Goal: Navigation & Orientation: Find specific page/section

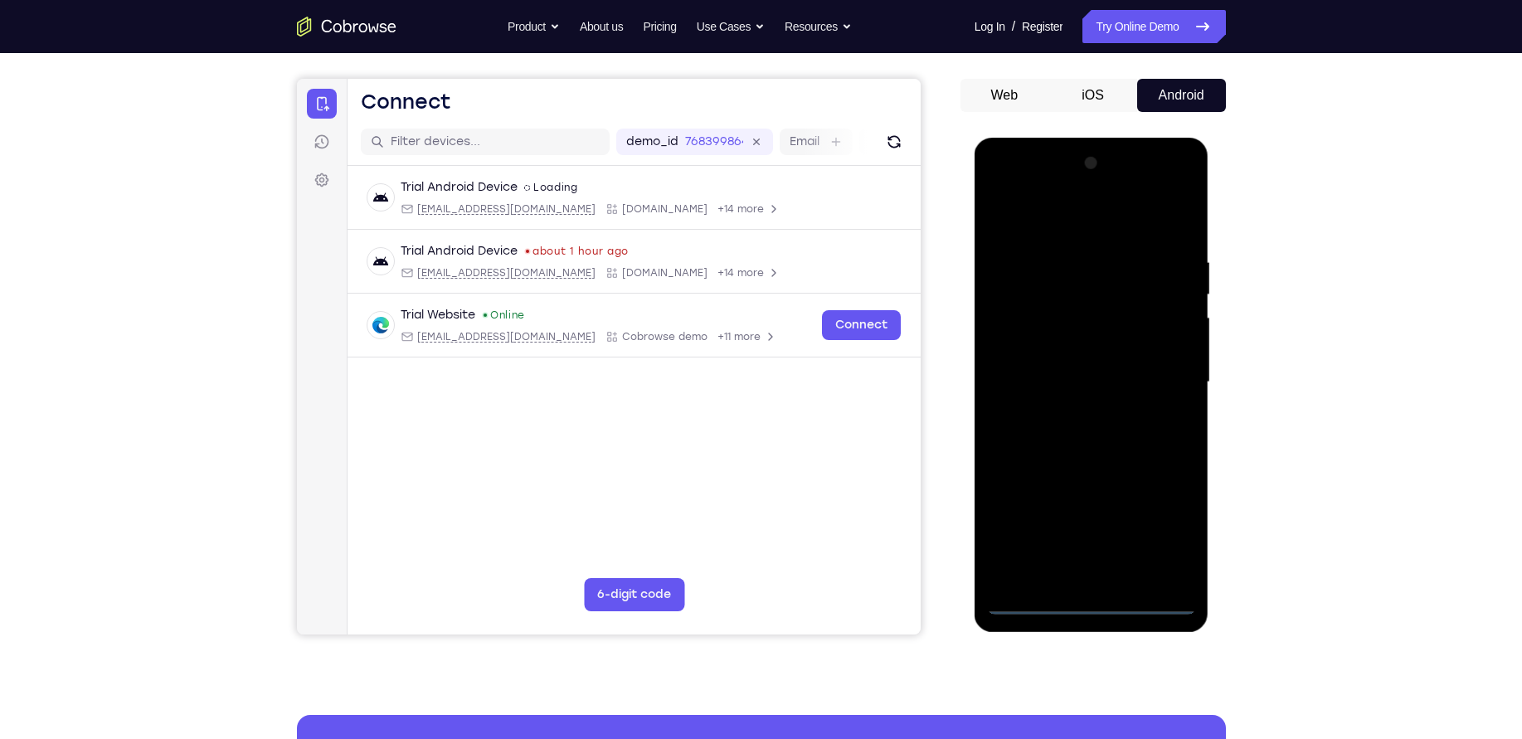
click at [1091, 599] on div at bounding box center [1091, 382] width 209 height 464
click at [1163, 543] on div at bounding box center [1091, 382] width 209 height 464
click at [1059, 220] on div at bounding box center [1091, 382] width 209 height 464
click at [1158, 375] on div at bounding box center [1091, 382] width 209 height 464
click at [1080, 416] on div at bounding box center [1091, 382] width 209 height 464
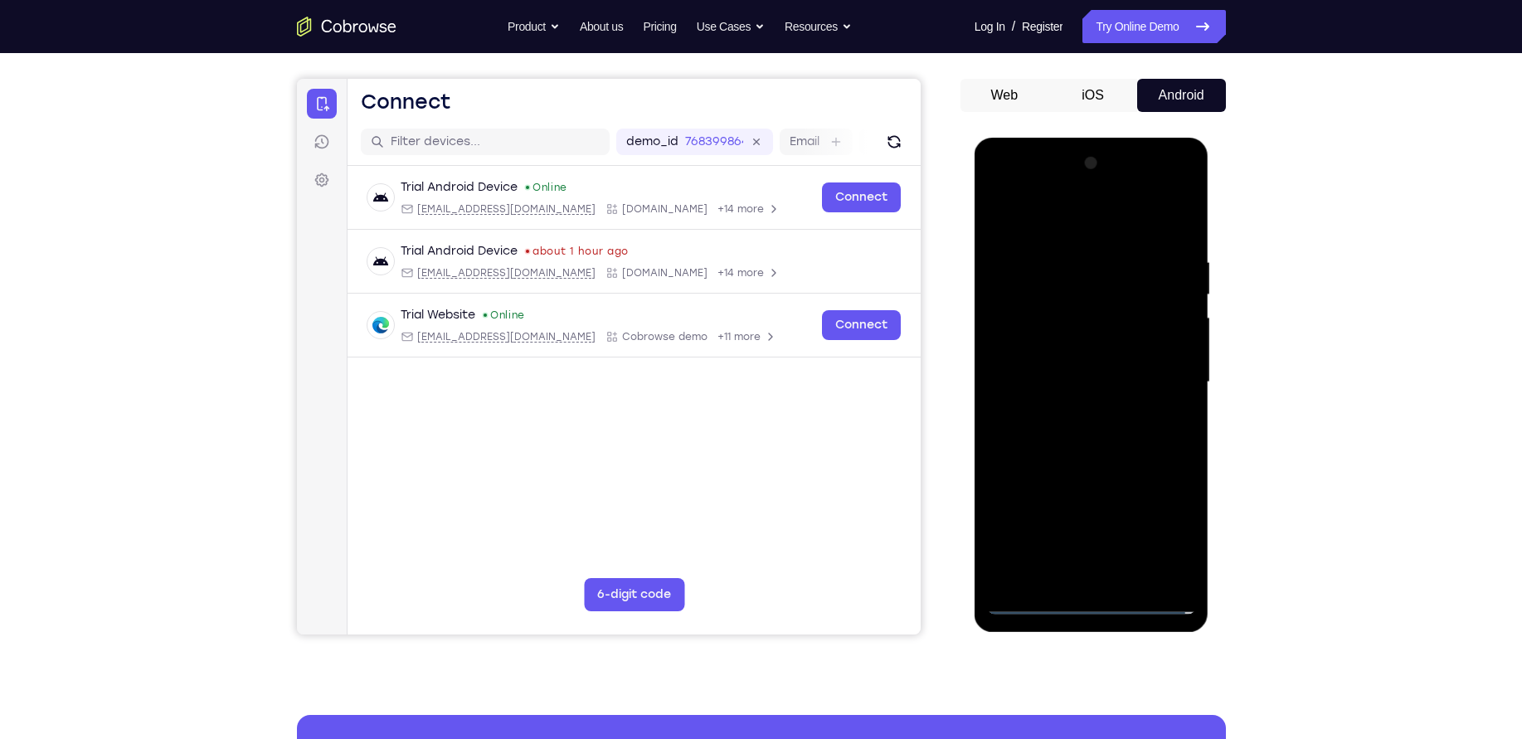
click at [1077, 365] on div at bounding box center [1091, 382] width 209 height 464
click at [998, 184] on div at bounding box center [1091, 382] width 209 height 464
click at [1069, 285] on div at bounding box center [1091, 382] width 209 height 464
click at [1074, 357] on div at bounding box center [1091, 382] width 209 height 464
click at [1091, 432] on div at bounding box center [1091, 382] width 209 height 464
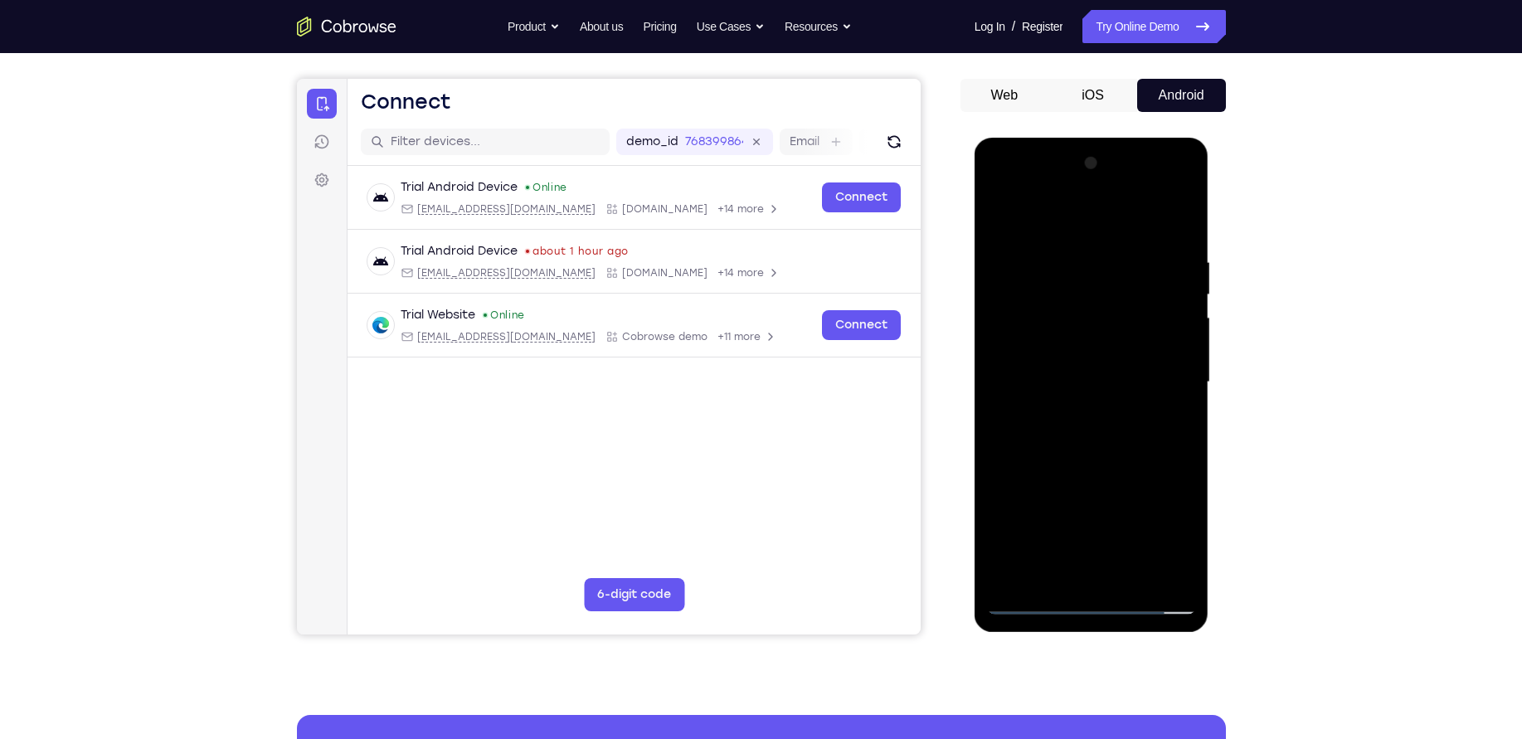
drag, startPoint x: 996, startPoint y: 512, endPoint x: 1061, endPoint y: 268, distance: 252.3
click at [1061, 268] on div at bounding box center [1091, 382] width 209 height 464
drag, startPoint x: 1070, startPoint y: 275, endPoint x: 1092, endPoint y: 664, distance: 390.4
click at [1092, 635] on html "Online web based iOS Simulators and Android Emulators. Run iPhone, iPad, Mobile…" at bounding box center [1093, 387] width 236 height 498
click at [1097, 320] on div at bounding box center [1091, 382] width 209 height 464
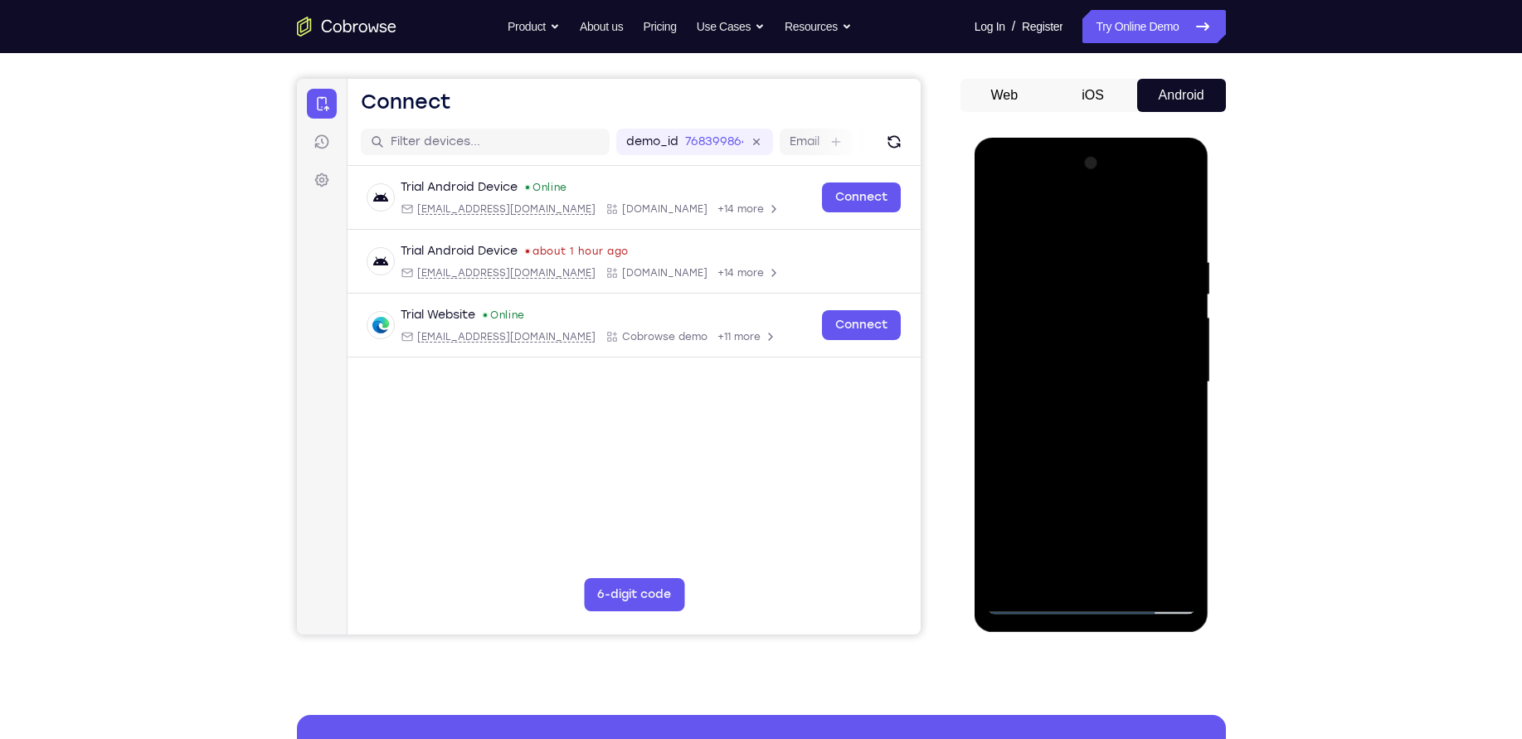
click at [1097, 320] on div at bounding box center [1091, 382] width 209 height 464
click at [1182, 187] on div at bounding box center [1091, 382] width 209 height 464
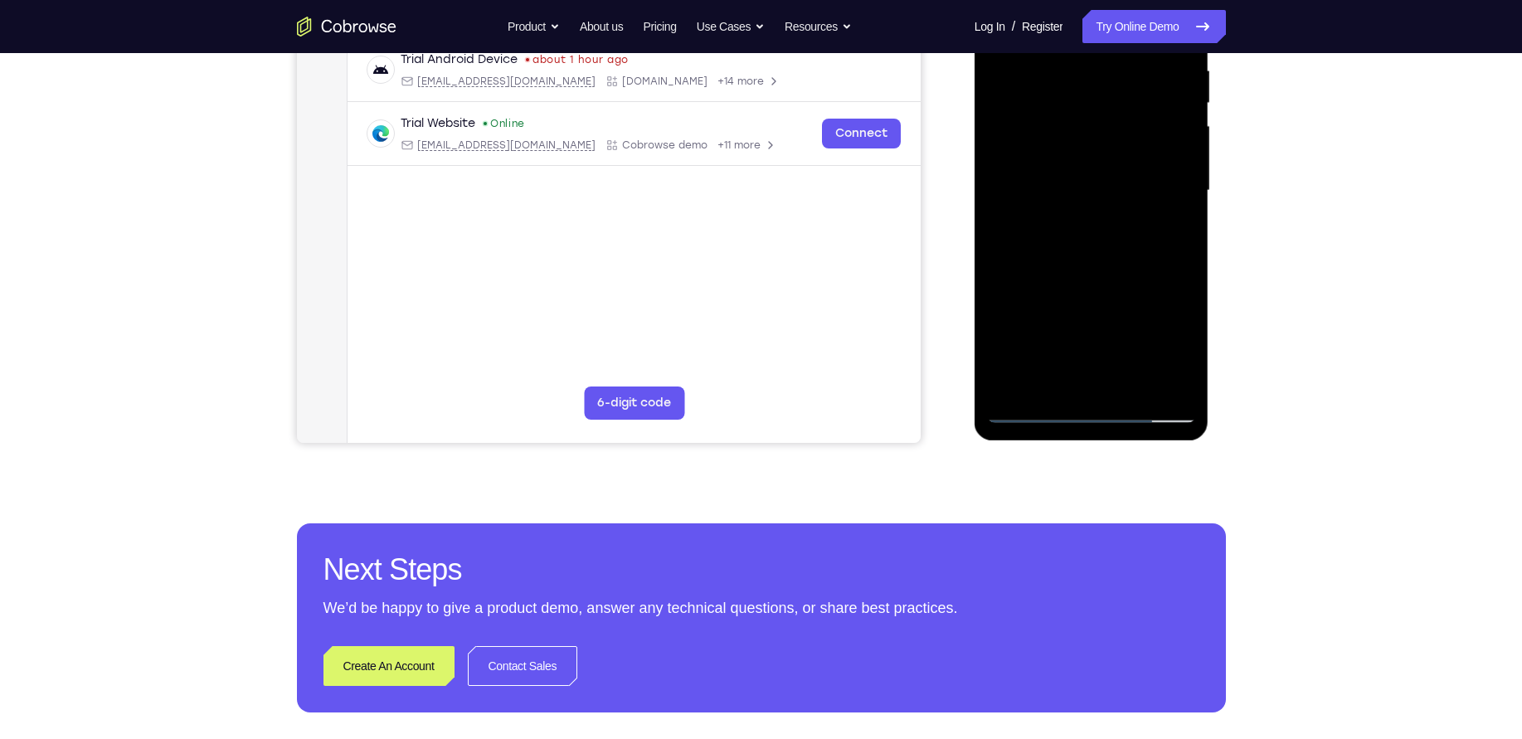
scroll to position [341, 0]
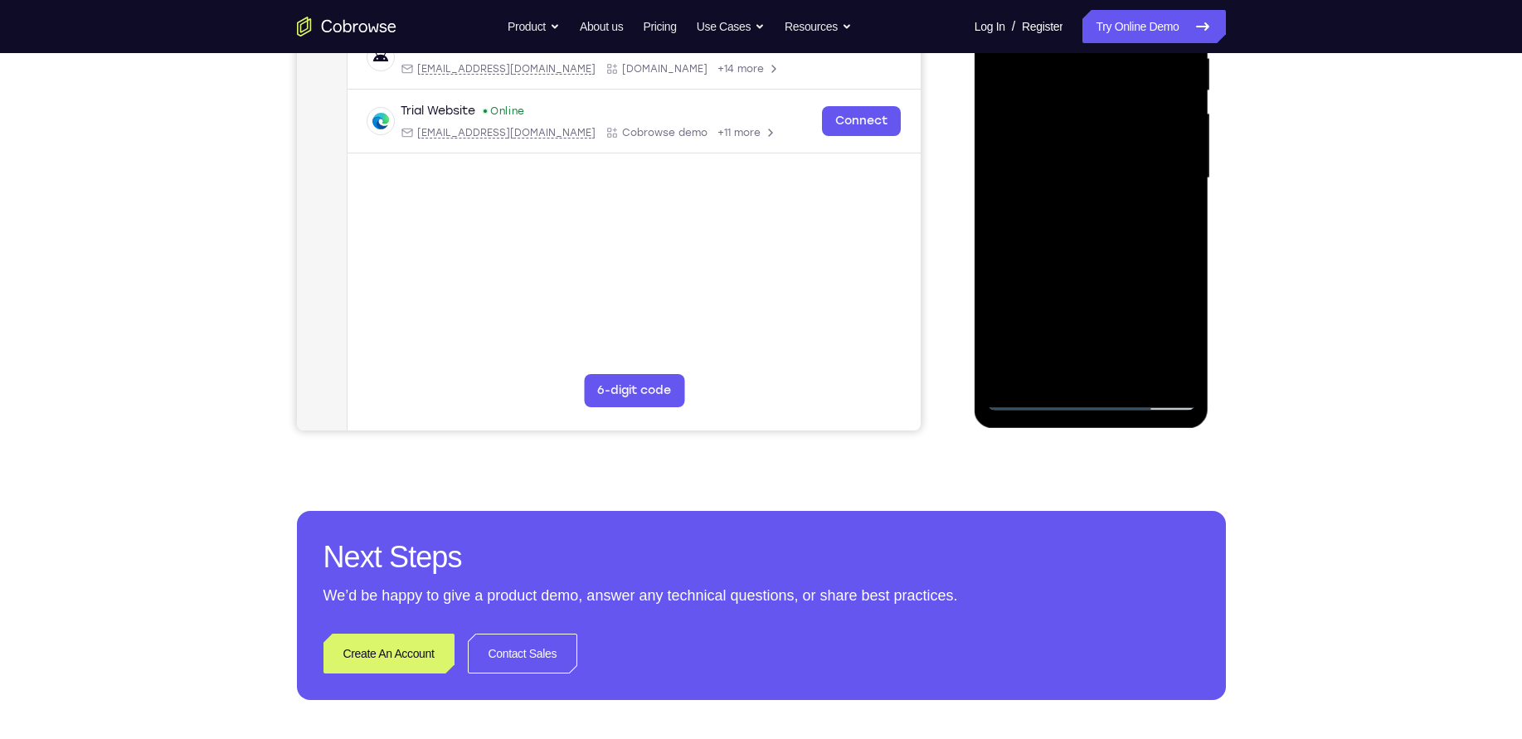
click at [1044, 294] on div at bounding box center [1091, 178] width 209 height 464
click at [1032, 399] on div at bounding box center [1091, 178] width 209 height 464
click at [1058, 168] on div at bounding box center [1091, 178] width 209 height 464
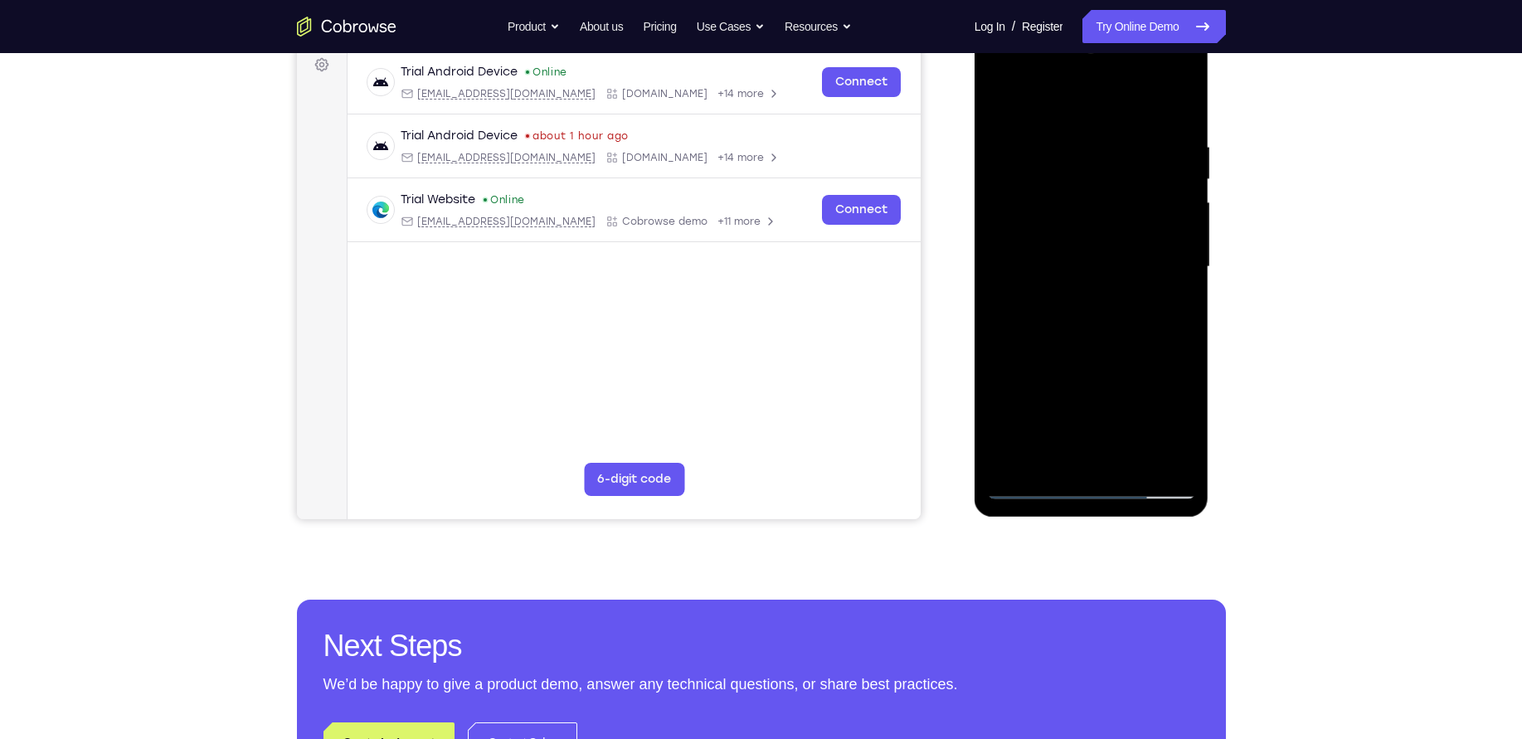
scroll to position [238, 0]
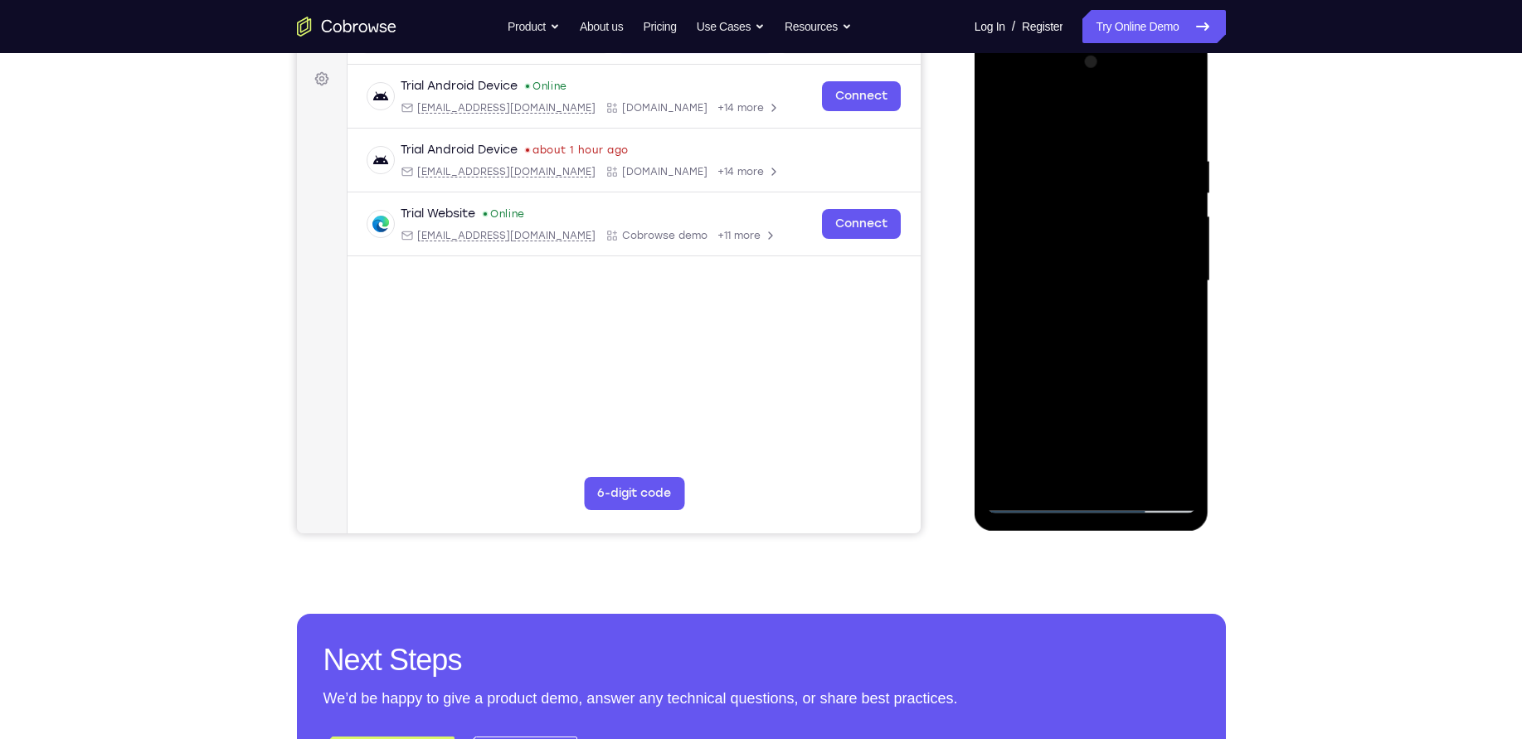
click at [1050, 464] on div at bounding box center [1091, 281] width 209 height 464
click at [1029, 225] on div at bounding box center [1091, 281] width 209 height 464
drag, startPoint x: 1079, startPoint y: 356, endPoint x: 1026, endPoint y: 503, distance: 156.9
click at [1026, 503] on div at bounding box center [1091, 281] width 209 height 464
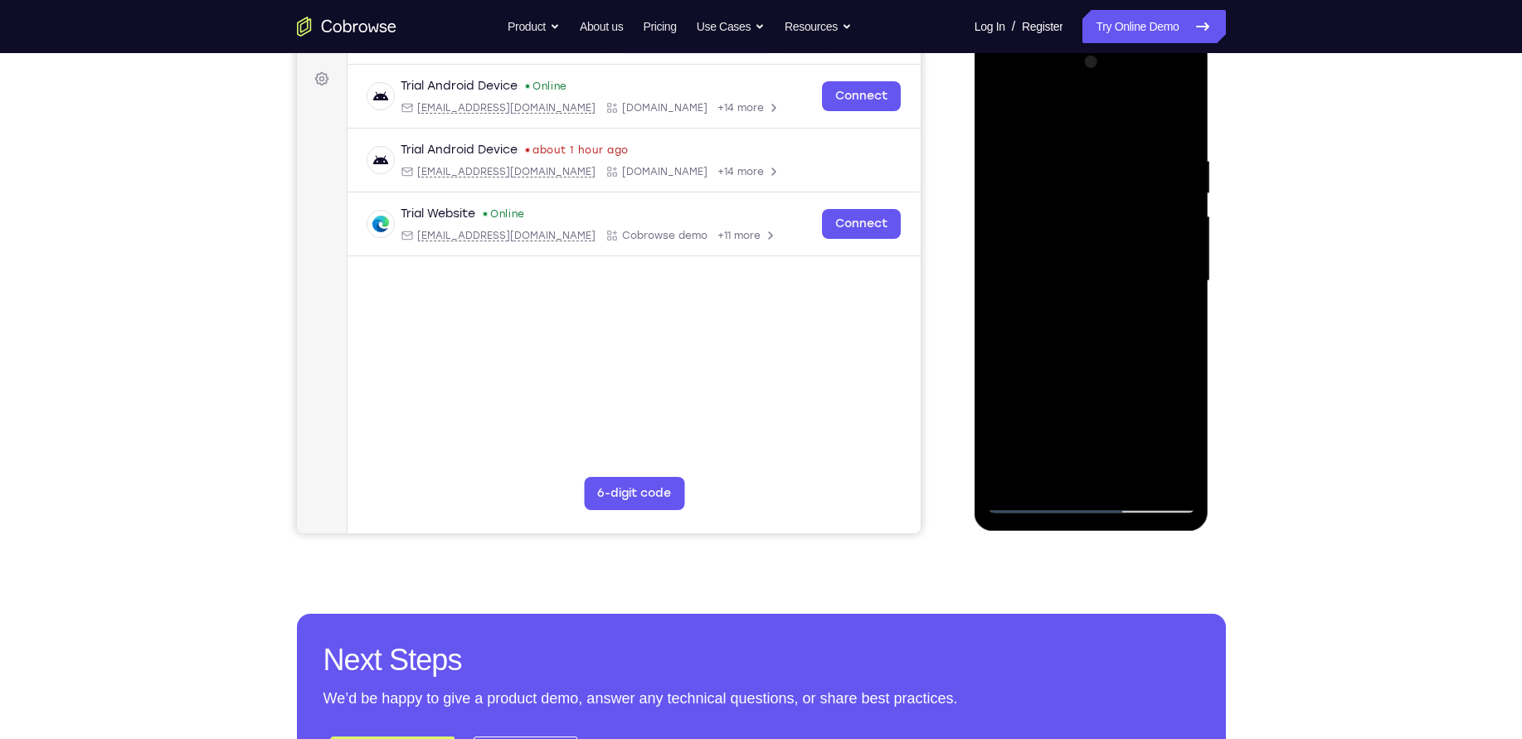
click at [1077, 359] on div at bounding box center [1091, 281] width 209 height 464
drag, startPoint x: 1077, startPoint y: 359, endPoint x: 906, endPoint y: -4, distance: 401.4
click at [975, 36] on html "Online web based iOS Simulators and Android Emulators. Run iPhone, iPad, Mobile…" at bounding box center [1093, 285] width 236 height 498
click at [1056, 234] on div at bounding box center [1091, 281] width 209 height 464
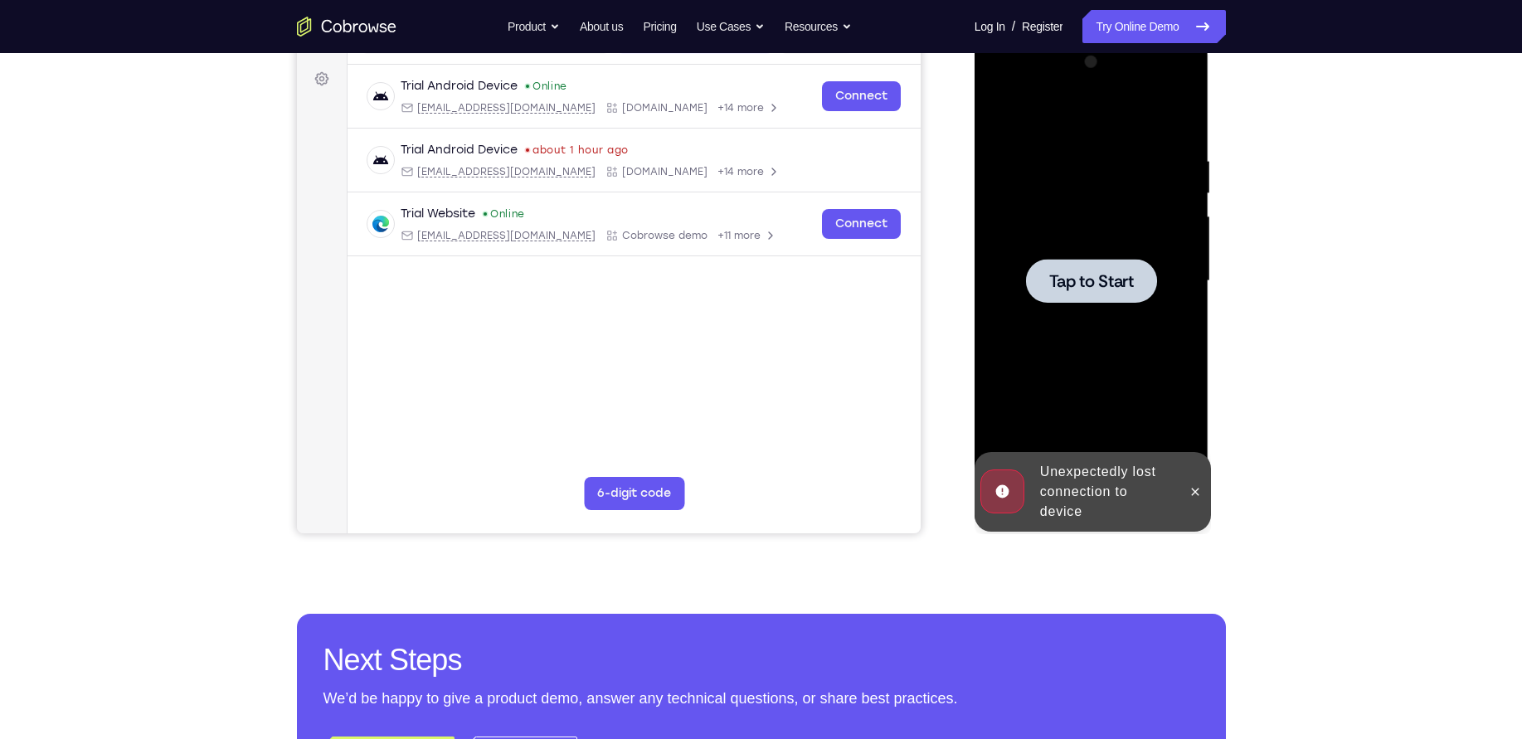
click at [1072, 226] on div at bounding box center [1091, 281] width 209 height 464
